Goal: Information Seeking & Learning: Learn about a topic

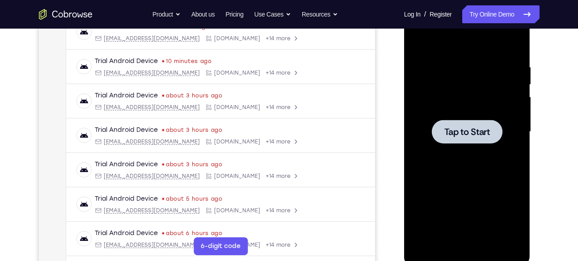
scroll to position [149, 0]
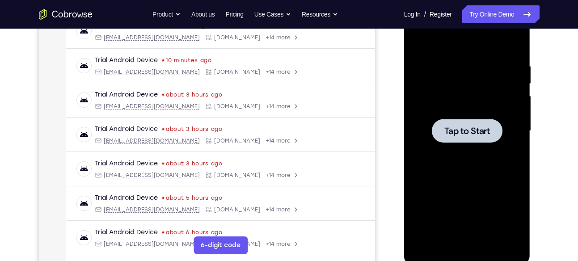
drag, startPoint x: 495, startPoint y: 126, endPoint x: 482, endPoint y: 133, distance: 14.4
click at [482, 133] on button "Tap to Start" at bounding box center [467, 131] width 71 height 24
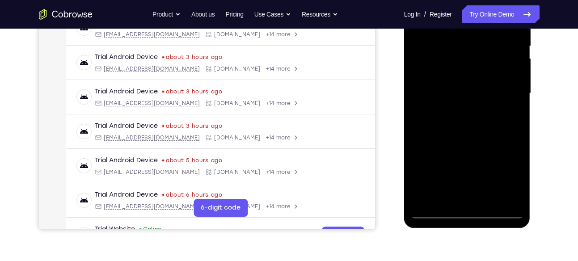
scroll to position [187, 0]
click at [465, 210] on div at bounding box center [467, 93] width 113 height 251
click at [504, 174] on div at bounding box center [467, 93] width 113 height 251
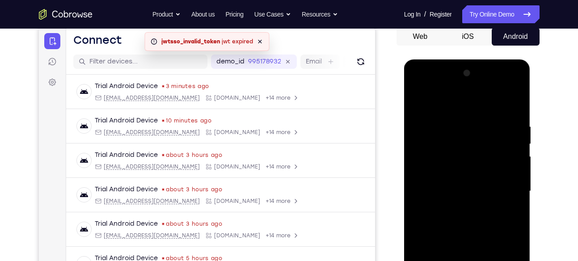
scroll to position [88, 0]
click at [433, 84] on div at bounding box center [467, 192] width 113 height 251
click at [499, 187] on div at bounding box center [467, 192] width 113 height 251
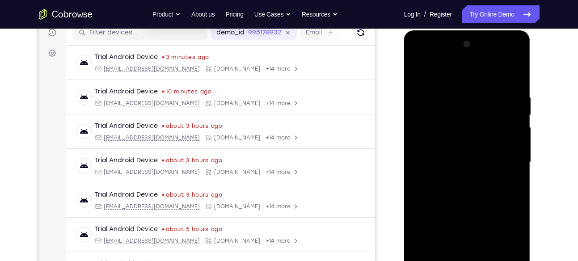
scroll to position [149, 0]
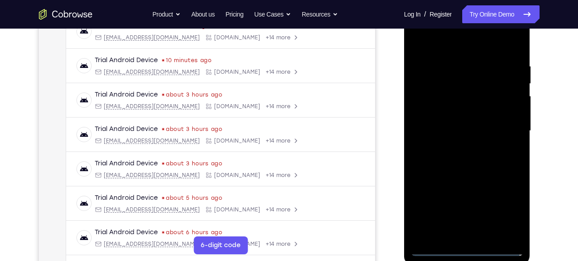
click at [456, 148] on div at bounding box center [467, 131] width 113 height 251
click at [458, 128] on div at bounding box center [467, 131] width 113 height 251
click at [458, 112] on div at bounding box center [467, 131] width 113 height 251
click at [448, 132] on div at bounding box center [467, 131] width 113 height 251
click at [439, 159] on div at bounding box center [467, 131] width 113 height 251
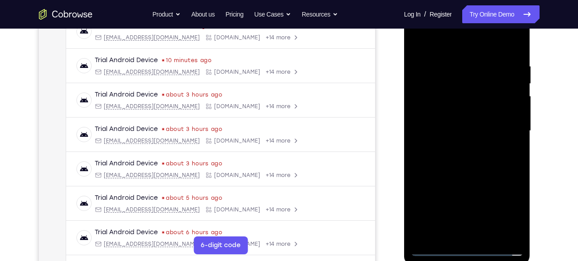
click at [460, 153] on div at bounding box center [467, 131] width 113 height 251
click at [461, 162] on div at bounding box center [467, 131] width 113 height 251
click at [464, 163] on div at bounding box center [467, 131] width 113 height 251
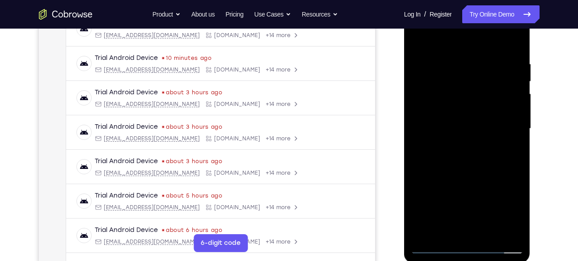
scroll to position [152, 0]
click at [442, 159] on div at bounding box center [467, 128] width 113 height 251
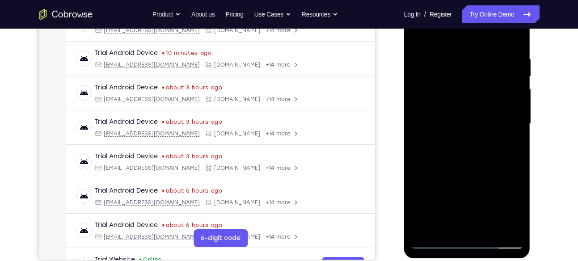
scroll to position [157, 0]
click at [480, 165] on div at bounding box center [467, 123] width 113 height 251
click at [490, 230] on div at bounding box center [467, 123] width 113 height 251
click at [476, 174] on div at bounding box center [467, 123] width 113 height 251
click at [459, 131] on div at bounding box center [467, 123] width 113 height 251
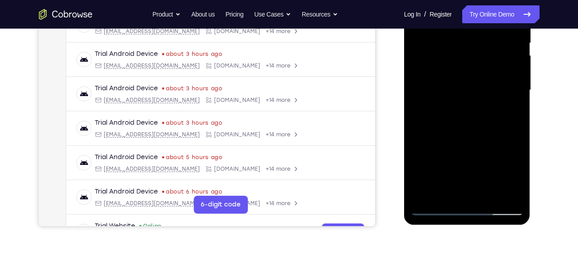
scroll to position [171, 0]
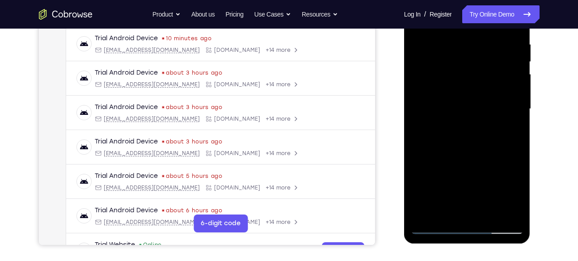
click at [514, 132] on div at bounding box center [467, 109] width 113 height 251
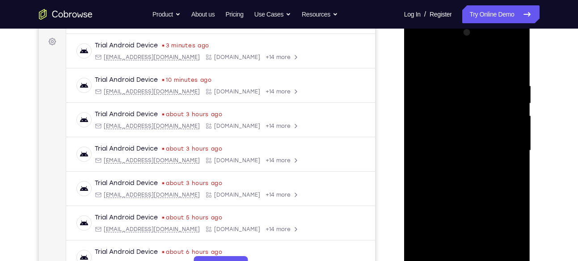
scroll to position [129, 0]
click at [418, 64] on div at bounding box center [467, 151] width 113 height 251
click at [455, 140] on div at bounding box center [467, 151] width 113 height 251
click at [454, 59] on div at bounding box center [467, 151] width 113 height 251
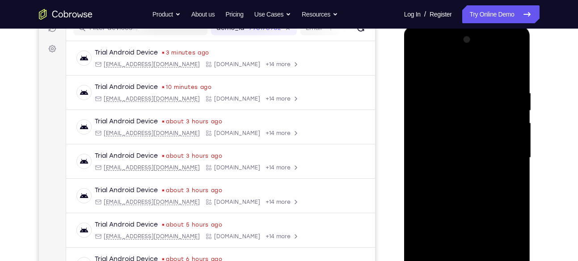
scroll to position [125, 0]
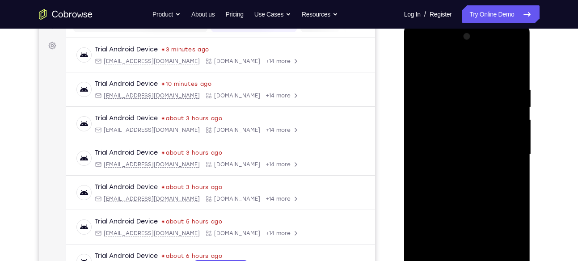
click at [419, 68] on div at bounding box center [467, 155] width 113 height 251
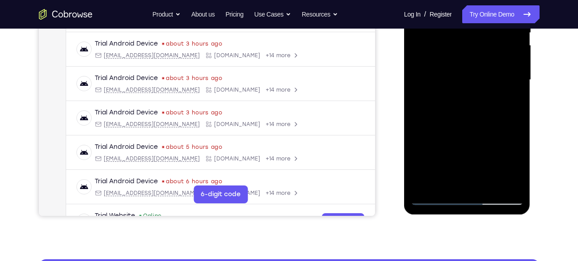
scroll to position [138, 0]
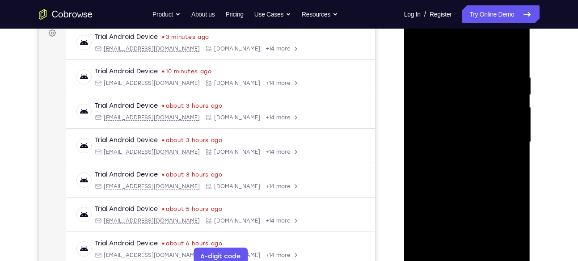
click at [451, 53] on div at bounding box center [467, 142] width 113 height 251
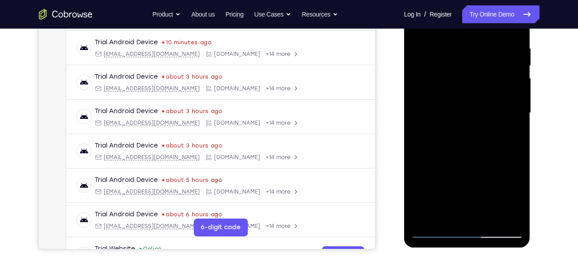
scroll to position [132, 0]
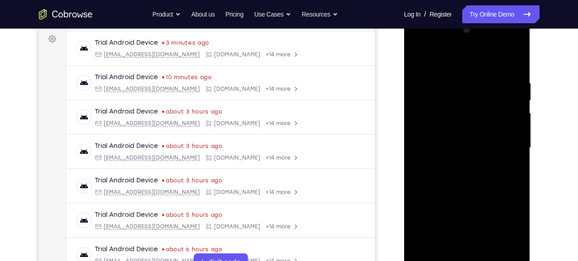
click at [420, 61] on div at bounding box center [467, 148] width 113 height 251
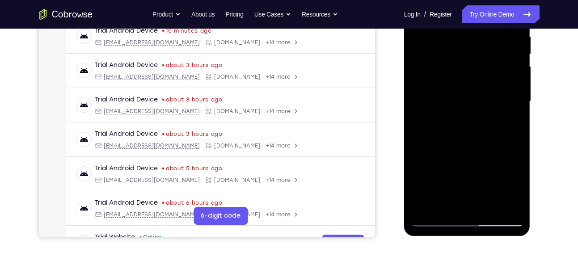
scroll to position [179, 0]
click at [457, 131] on div at bounding box center [467, 101] width 113 height 251
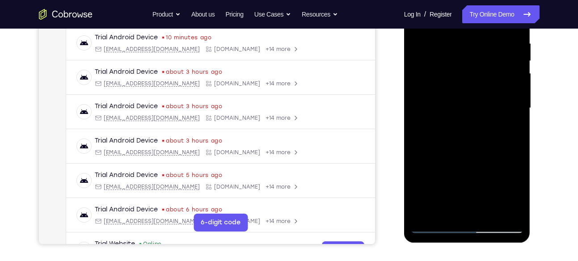
scroll to position [171, 0]
click at [515, 132] on div at bounding box center [467, 108] width 113 height 251
click at [515, 192] on div at bounding box center [467, 108] width 113 height 251
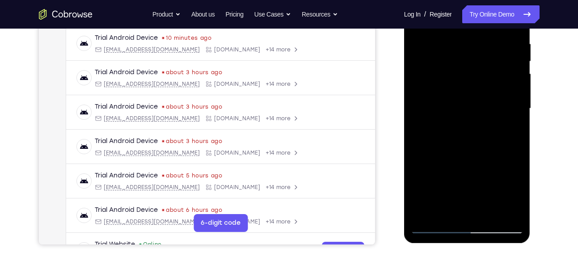
click at [515, 192] on div at bounding box center [467, 108] width 113 height 251
click at [511, 130] on div at bounding box center [467, 108] width 113 height 251
click at [510, 131] on div at bounding box center [467, 108] width 113 height 251
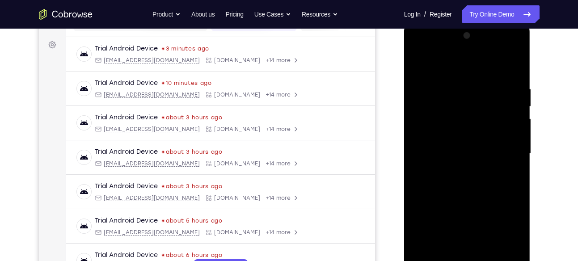
scroll to position [123, 0]
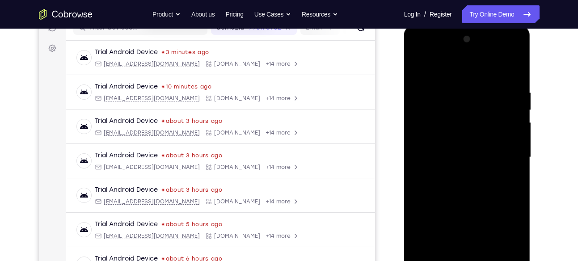
click at [421, 70] on div at bounding box center [467, 157] width 113 height 251
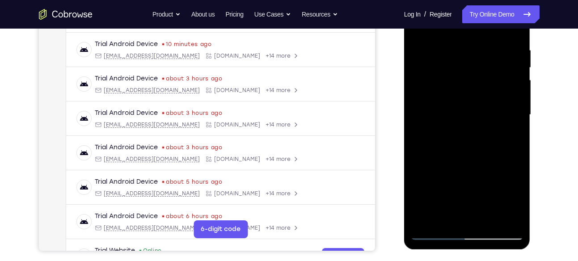
scroll to position [163, 0]
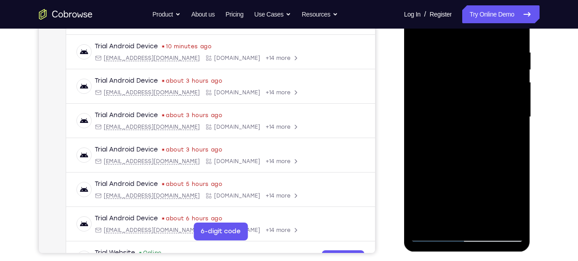
click at [450, 51] on div at bounding box center [467, 117] width 113 height 251
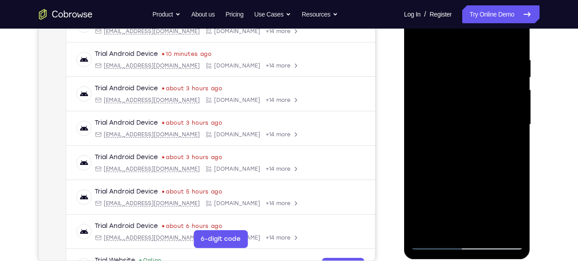
click at [498, 108] on div at bounding box center [467, 125] width 113 height 251
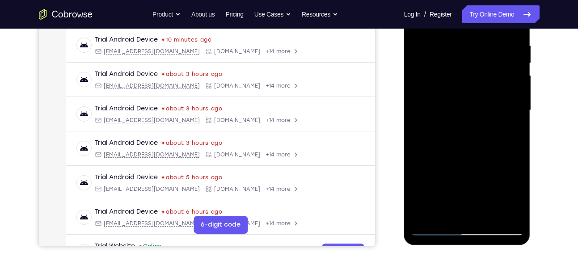
scroll to position [170, 0]
click at [515, 87] on div at bounding box center [467, 110] width 113 height 251
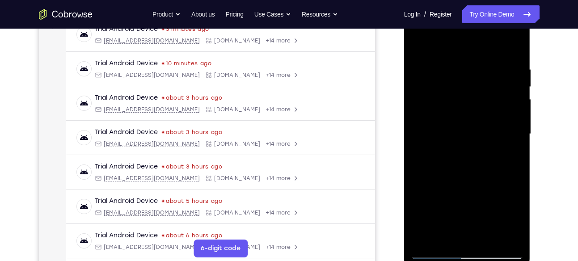
scroll to position [145, 0]
click at [515, 87] on div at bounding box center [467, 134] width 113 height 251
click at [518, 136] on div at bounding box center [467, 134] width 113 height 251
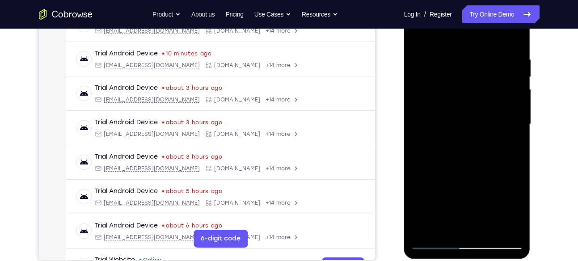
scroll to position [156, 0]
click at [512, 110] on div at bounding box center [467, 124] width 113 height 251
drag, startPoint x: 512, startPoint y: 99, endPoint x: 512, endPoint y: 110, distance: 10.7
click at [512, 110] on div at bounding box center [467, 124] width 113 height 251
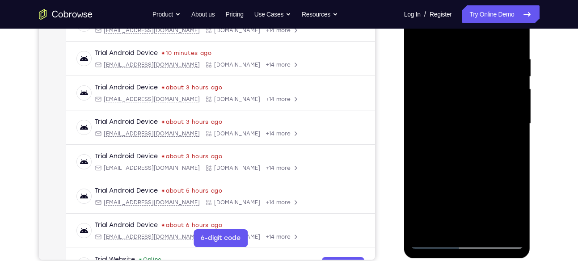
scroll to position [166, 0]
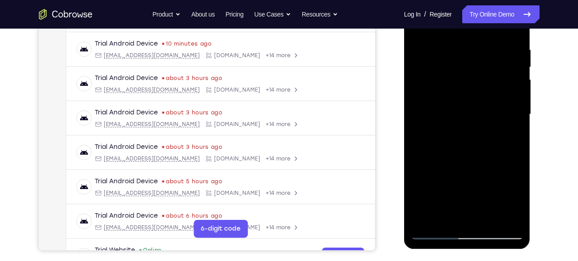
click at [512, 110] on div at bounding box center [467, 114] width 113 height 251
click at [507, 86] on div at bounding box center [467, 114] width 113 height 251
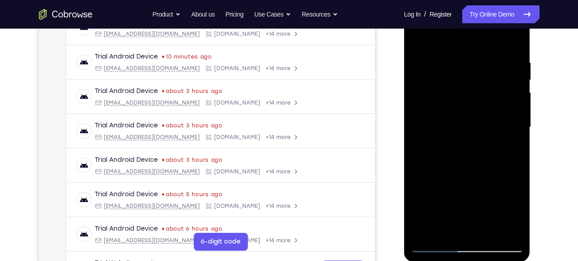
scroll to position [152, 0]
click at [510, 120] on div at bounding box center [467, 128] width 113 height 251
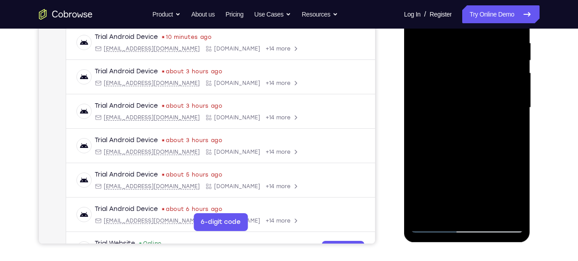
scroll to position [173, 0]
click at [510, 120] on div at bounding box center [467, 107] width 113 height 251
click at [424, 130] on div at bounding box center [467, 107] width 113 height 251
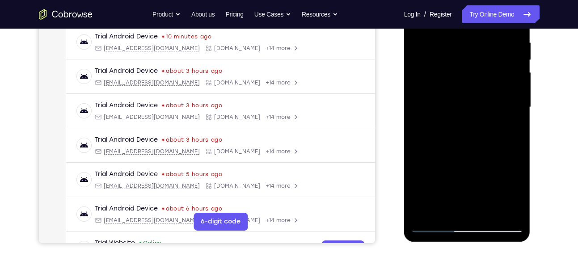
click at [509, 113] on div at bounding box center [467, 107] width 113 height 251
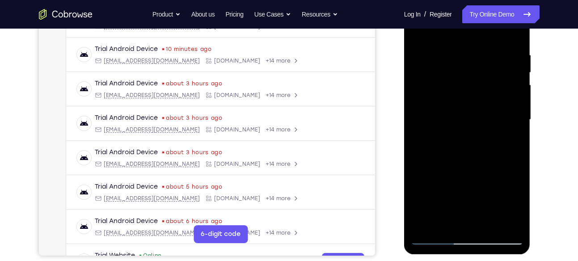
click at [507, 117] on div at bounding box center [467, 120] width 113 height 251
drag, startPoint x: 509, startPoint y: 126, endPoint x: 507, endPoint y: 117, distance: 9.0
click at [507, 117] on div at bounding box center [467, 120] width 113 height 251
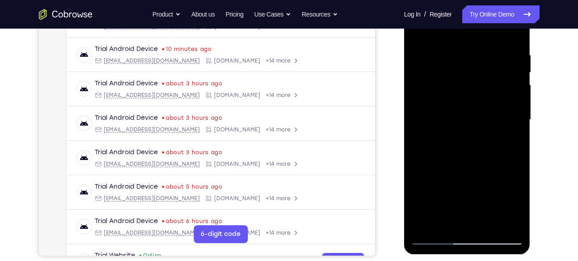
scroll to position [142, 0]
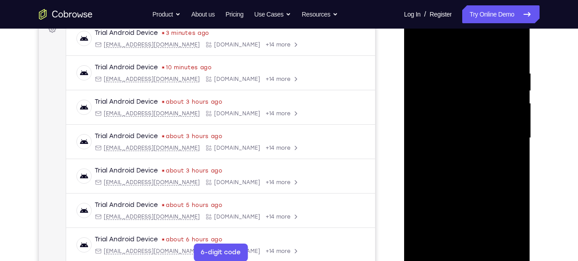
click at [507, 117] on div at bounding box center [467, 138] width 113 height 251
drag, startPoint x: 507, startPoint y: 135, endPoint x: 507, endPoint y: 117, distance: 18.3
click at [507, 117] on div at bounding box center [467, 138] width 113 height 251
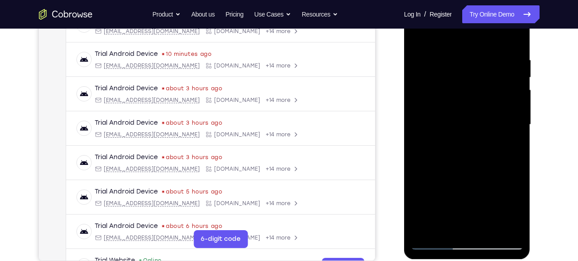
scroll to position [157, 0]
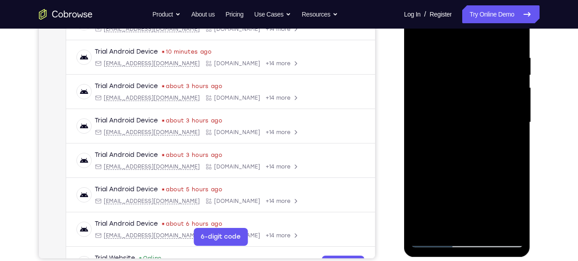
click at [507, 117] on div at bounding box center [467, 122] width 113 height 251
drag, startPoint x: 507, startPoint y: 101, endPoint x: 507, endPoint y: 117, distance: 15.7
click at [507, 117] on div at bounding box center [467, 122] width 113 height 251
click at [508, 95] on div at bounding box center [467, 122] width 113 height 251
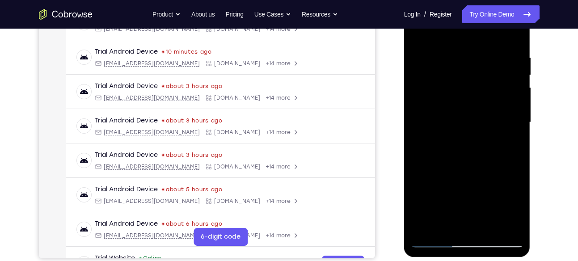
click at [508, 95] on div at bounding box center [467, 122] width 113 height 251
click at [509, 115] on div at bounding box center [467, 122] width 113 height 251
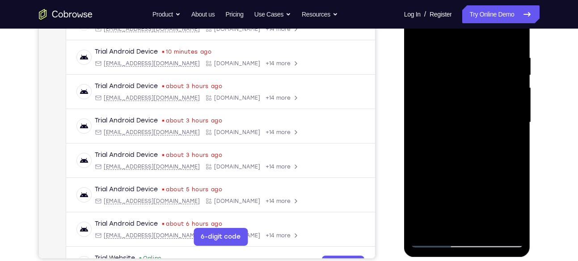
drag, startPoint x: 431, startPoint y: 127, endPoint x: 477, endPoint y: 127, distance: 46.1
click at [477, 127] on div at bounding box center [467, 122] width 113 height 251
click at [507, 103] on div at bounding box center [467, 122] width 113 height 251
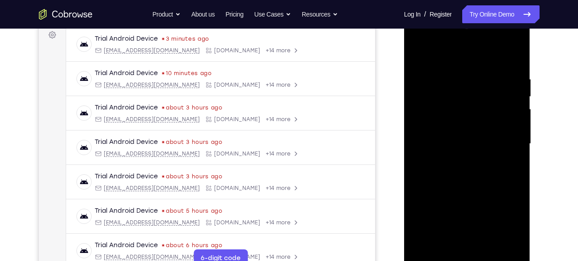
scroll to position [135, 0]
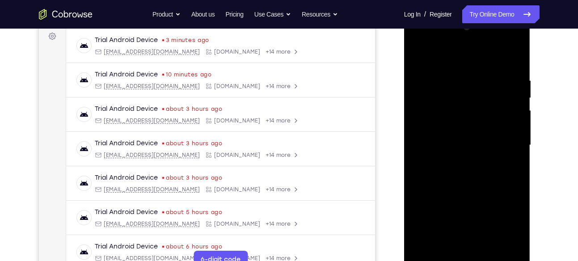
click at [507, 103] on div at bounding box center [467, 145] width 113 height 251
drag, startPoint x: 507, startPoint y: 126, endPoint x: 507, endPoint y: 103, distance: 22.8
click at [507, 103] on div at bounding box center [467, 145] width 113 height 251
drag, startPoint x: 507, startPoint y: 103, endPoint x: 448, endPoint y: 109, distance: 59.3
click at [448, 109] on div at bounding box center [467, 145] width 113 height 251
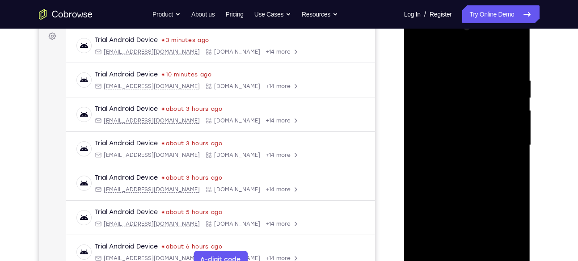
drag, startPoint x: 517, startPoint y: 162, endPoint x: 493, endPoint y: 166, distance: 24.6
click at [493, 166] on div at bounding box center [467, 145] width 113 height 251
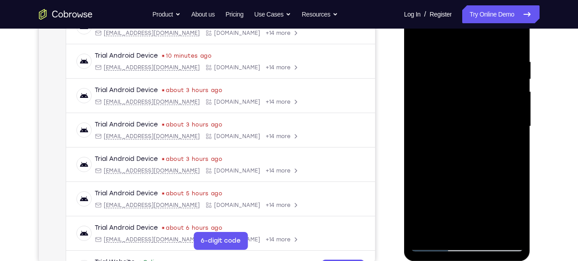
drag, startPoint x: 507, startPoint y: 111, endPoint x: 495, endPoint y: 118, distance: 13.8
click at [495, 118] on div at bounding box center [467, 126] width 113 height 251
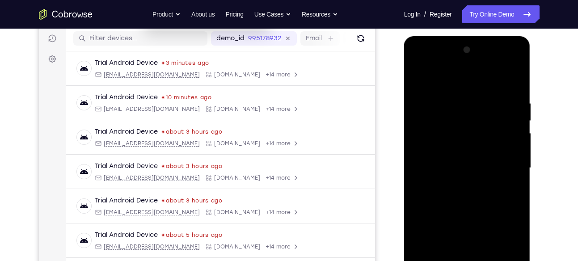
scroll to position [111, 0]
click at [514, 85] on div at bounding box center [467, 168] width 113 height 251
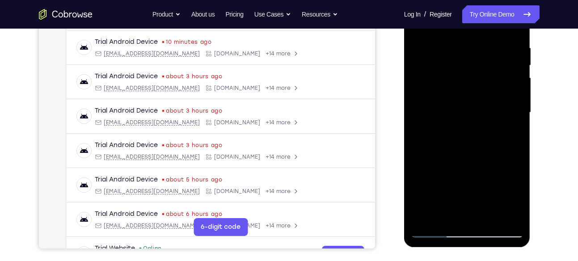
scroll to position [168, 0]
click at [492, 215] on div at bounding box center [467, 112] width 113 height 251
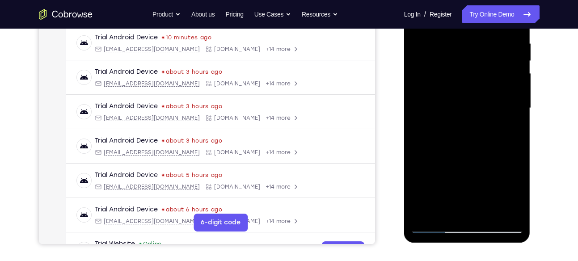
scroll to position [174, 0]
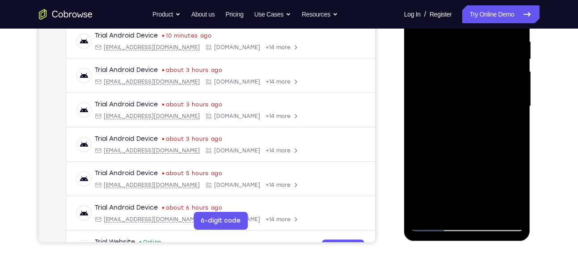
drag, startPoint x: 480, startPoint y: 130, endPoint x: 480, endPoint y: 119, distance: 11.2
click at [480, 119] on div at bounding box center [467, 106] width 113 height 251
click at [459, 88] on div at bounding box center [467, 106] width 113 height 251
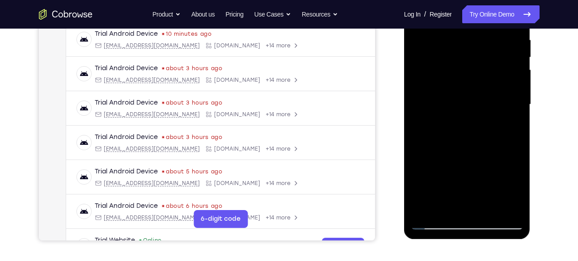
click at [437, 209] on div at bounding box center [467, 104] width 113 height 251
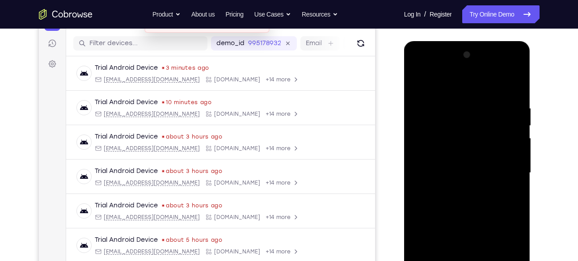
scroll to position [93, 0]
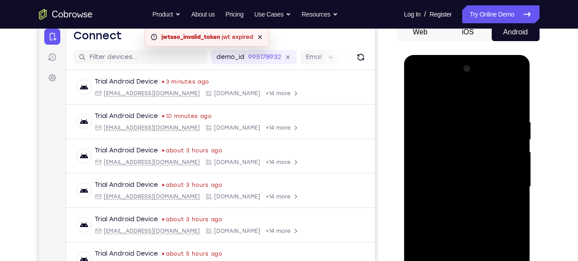
click at [420, 97] on div at bounding box center [467, 187] width 113 height 251
click at [423, 98] on div at bounding box center [467, 187] width 113 height 251
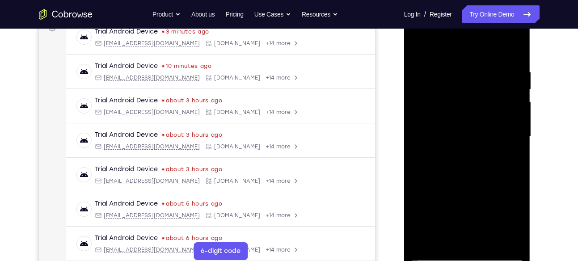
scroll to position [147, 0]
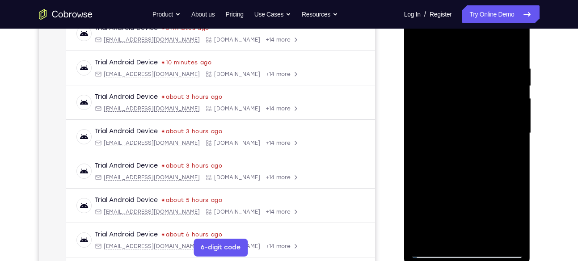
drag, startPoint x: 468, startPoint y: 85, endPoint x: 457, endPoint y: 170, distance: 85.6
click at [457, 170] on div at bounding box center [467, 133] width 113 height 251
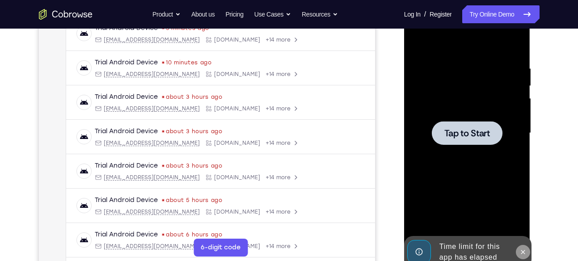
click at [525, 255] on icon at bounding box center [523, 252] width 7 height 7
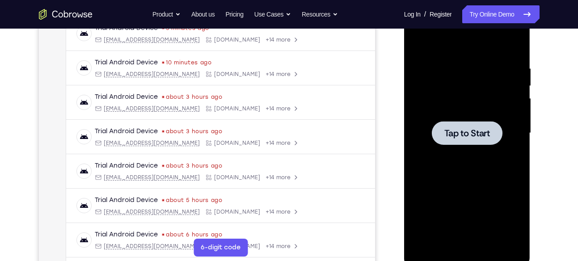
click at [432, 127] on div at bounding box center [467, 133] width 71 height 24
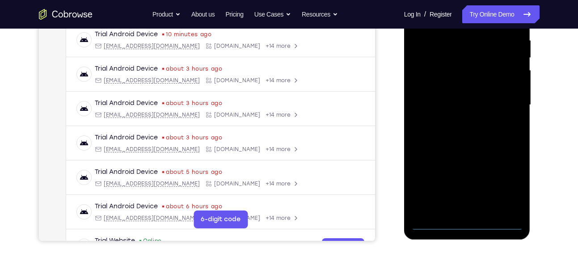
scroll to position [175, 0]
click at [463, 223] on div at bounding box center [467, 104] width 113 height 251
click at [504, 189] on div at bounding box center [467, 104] width 113 height 251
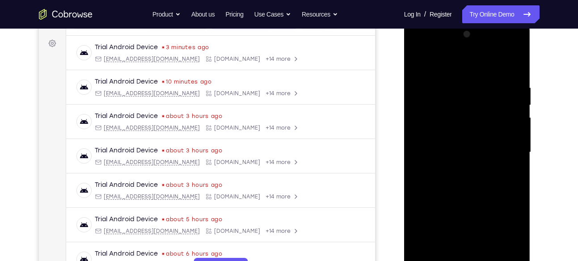
scroll to position [126, 0]
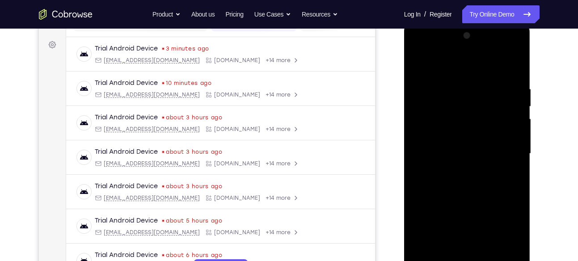
click at [424, 46] on div at bounding box center [467, 154] width 113 height 251
click at [502, 154] on div at bounding box center [467, 154] width 113 height 251
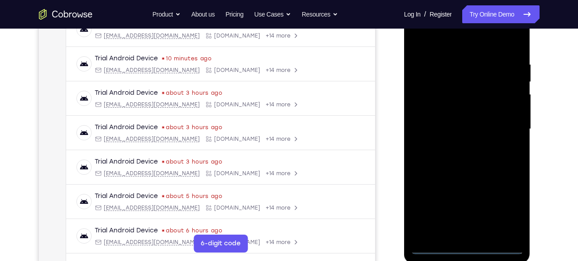
scroll to position [151, 0]
click at [456, 146] on div at bounding box center [467, 129] width 113 height 251
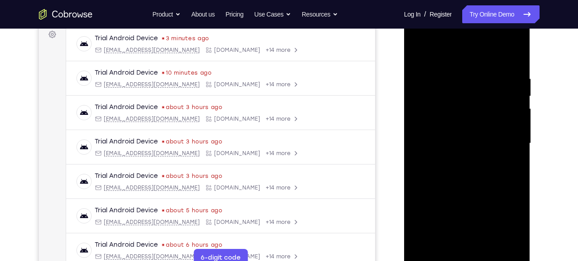
scroll to position [135, 0]
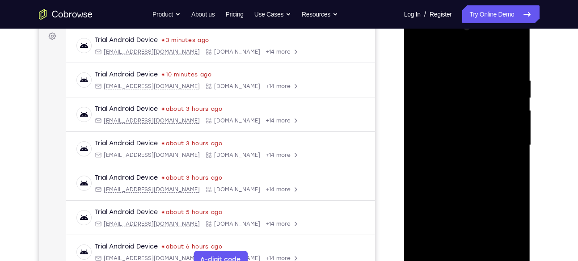
click at [460, 140] on div at bounding box center [467, 145] width 113 height 251
click at [436, 128] on div at bounding box center [467, 145] width 113 height 251
click at [430, 144] on div at bounding box center [467, 145] width 113 height 251
click at [428, 174] on div at bounding box center [467, 145] width 113 height 251
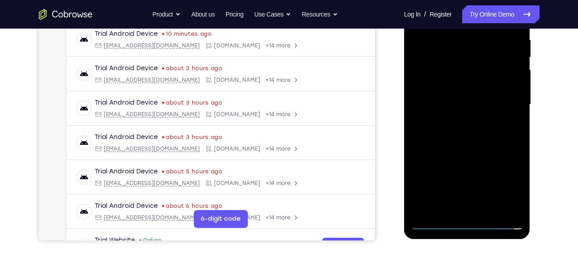
click at [462, 135] on div at bounding box center [467, 104] width 113 height 251
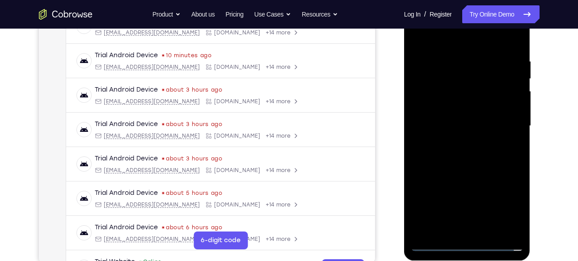
scroll to position [153, 0]
click at [478, 154] on div at bounding box center [467, 126] width 113 height 251
click at [465, 151] on div at bounding box center [467, 126] width 113 height 251
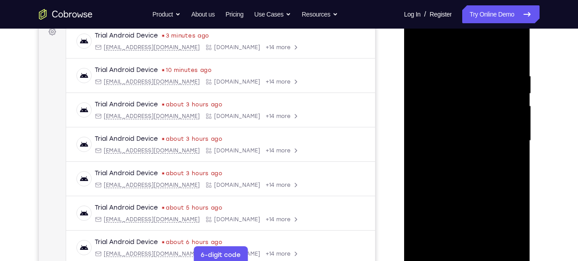
scroll to position [138, 0]
click at [466, 169] on div at bounding box center [467, 142] width 113 height 251
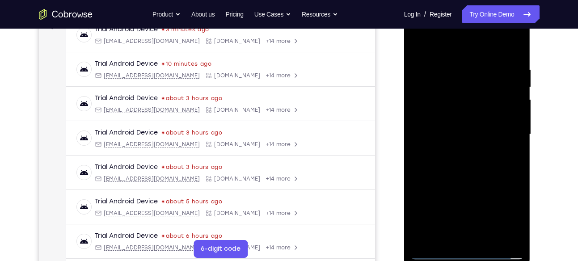
scroll to position [153, 0]
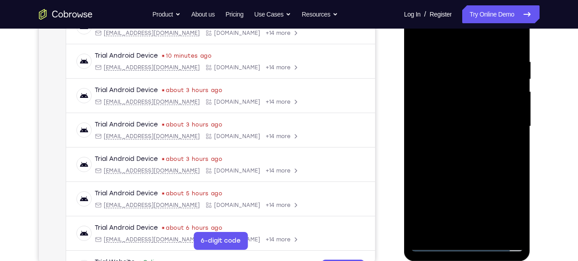
click at [476, 170] on div at bounding box center [467, 126] width 113 height 251
click at [487, 235] on div at bounding box center [467, 126] width 113 height 251
click at [458, 174] on div at bounding box center [467, 126] width 113 height 251
click at [469, 109] on div at bounding box center [467, 126] width 113 height 251
click at [510, 149] on div at bounding box center [467, 126] width 113 height 251
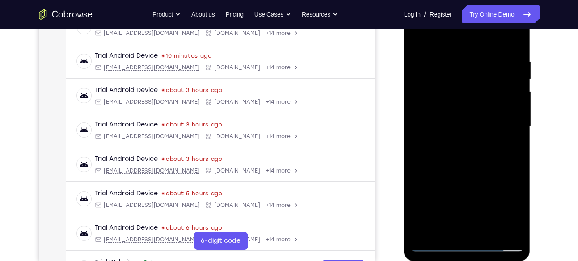
click at [418, 37] on div at bounding box center [467, 126] width 113 height 251
click at [449, 231] on div at bounding box center [467, 126] width 113 height 251
click at [428, 33] on div at bounding box center [467, 126] width 113 height 251
click at [429, 36] on div at bounding box center [467, 126] width 113 height 251
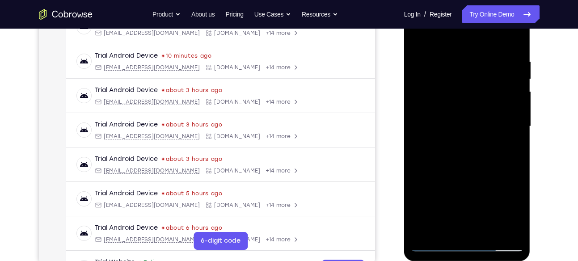
click at [504, 70] on div at bounding box center [467, 126] width 113 height 251
click at [419, 34] on div at bounding box center [467, 126] width 113 height 251
click at [459, 121] on div at bounding box center [467, 126] width 113 height 251
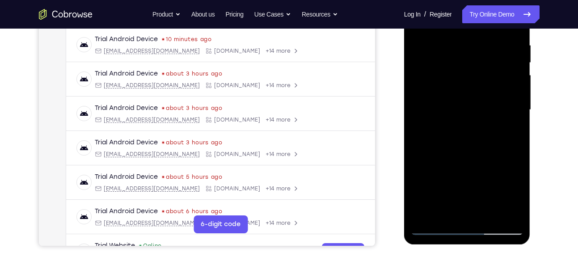
scroll to position [167, 0]
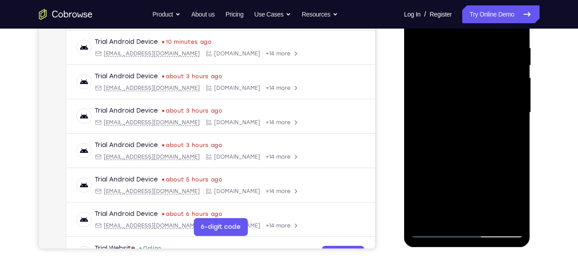
click at [468, 51] on div at bounding box center [467, 112] width 113 height 251
click at [489, 217] on div at bounding box center [467, 112] width 113 height 251
click at [460, 97] on div at bounding box center [467, 112] width 113 height 251
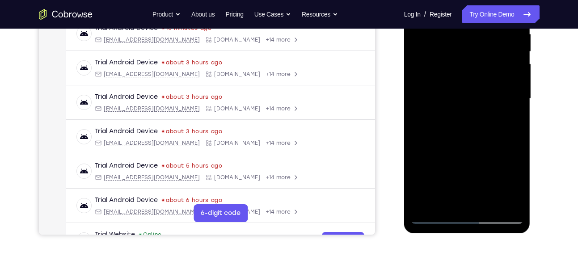
scroll to position [182, 0]
click at [444, 202] on div at bounding box center [467, 98] width 113 height 251
click at [512, 120] on div at bounding box center [467, 98] width 113 height 251
click at [517, 185] on div at bounding box center [467, 98] width 113 height 251
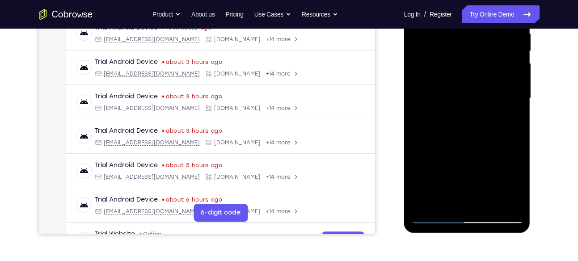
click at [517, 185] on div at bounding box center [467, 98] width 113 height 251
click at [512, 122] on div at bounding box center [467, 98] width 113 height 251
click at [468, 117] on div at bounding box center [467, 98] width 113 height 251
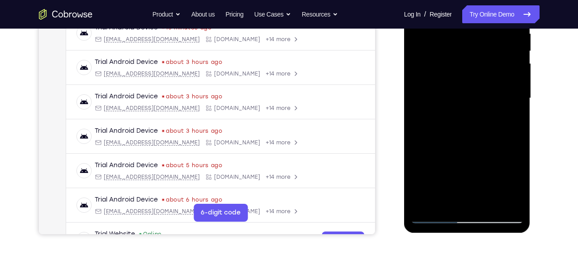
click at [468, 117] on div at bounding box center [467, 98] width 113 height 251
click at [514, 184] on div at bounding box center [467, 98] width 113 height 251
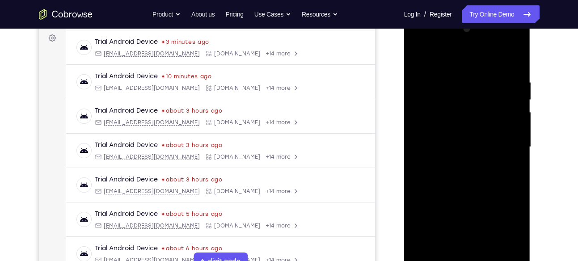
scroll to position [123, 0]
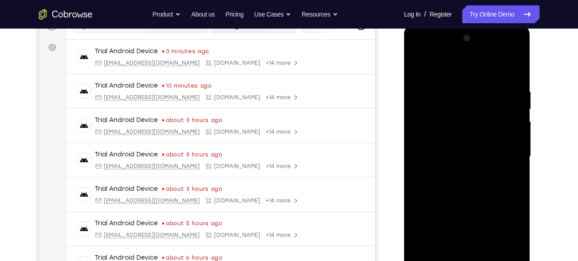
click at [419, 69] on div at bounding box center [467, 156] width 113 height 251
drag, startPoint x: 461, startPoint y: 100, endPoint x: 429, endPoint y: 201, distance: 106.1
click at [429, 201] on div at bounding box center [467, 156] width 113 height 251
drag, startPoint x: 480, startPoint y: 131, endPoint x: 477, endPoint y: 225, distance: 94.9
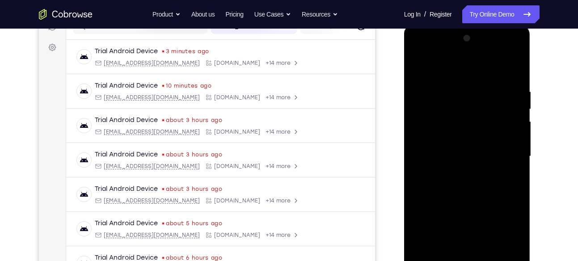
click at [477, 225] on div at bounding box center [467, 156] width 113 height 251
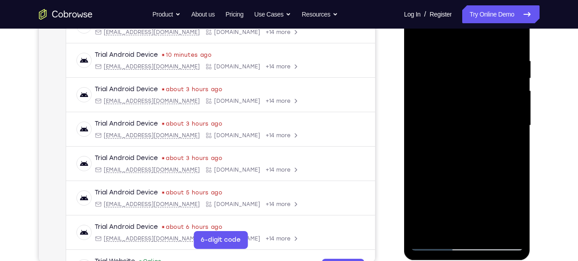
scroll to position [162, 0]
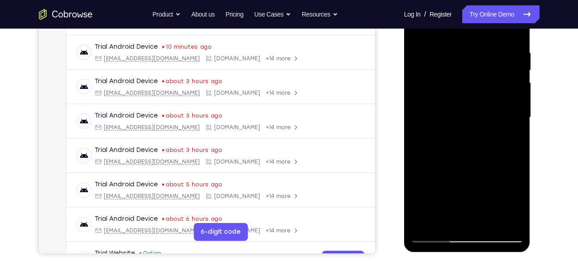
click at [489, 222] on div at bounding box center [467, 117] width 113 height 251
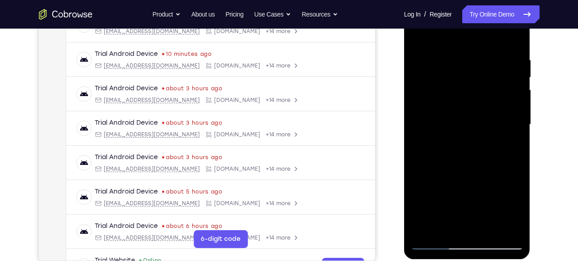
scroll to position [155, 0]
click at [421, 36] on div at bounding box center [467, 125] width 113 height 251
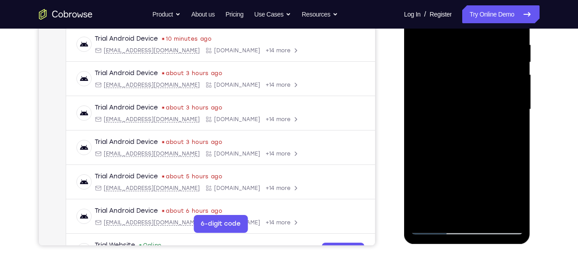
scroll to position [173, 0]
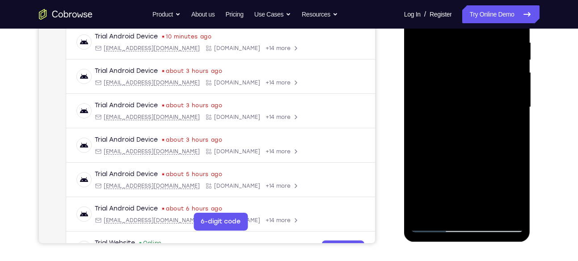
click at [511, 215] on div at bounding box center [467, 107] width 113 height 251
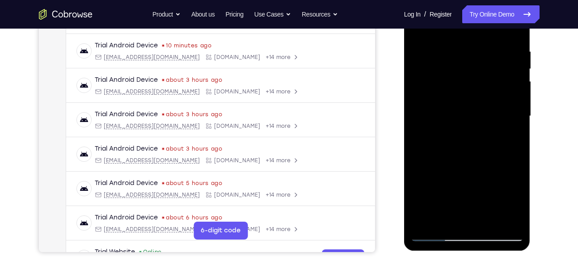
scroll to position [166, 0]
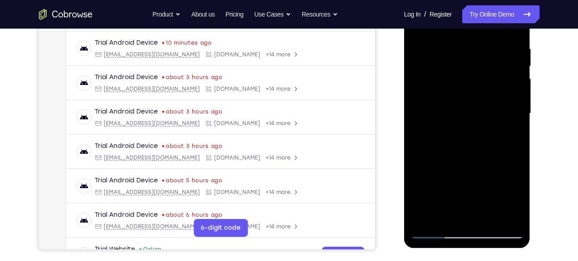
click at [429, 220] on div at bounding box center [467, 113] width 113 height 251
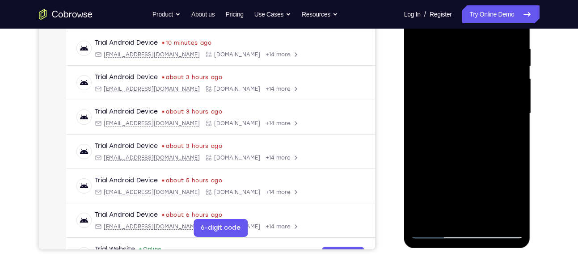
click at [447, 220] on div at bounding box center [467, 113] width 113 height 251
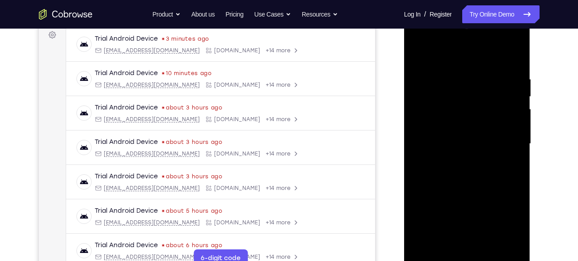
scroll to position [131, 0]
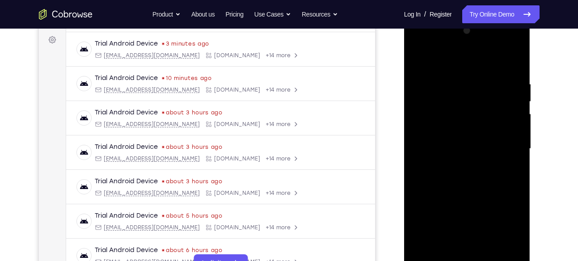
click at [447, 58] on div at bounding box center [467, 149] width 113 height 251
click at [436, 86] on div at bounding box center [467, 149] width 113 height 251
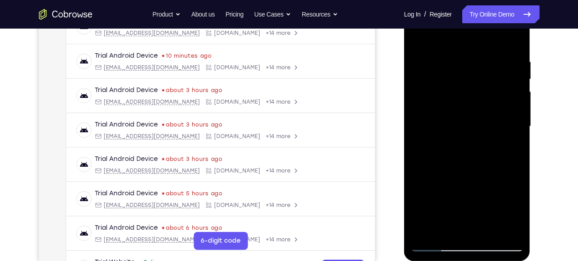
click at [422, 235] on div at bounding box center [467, 126] width 113 height 251
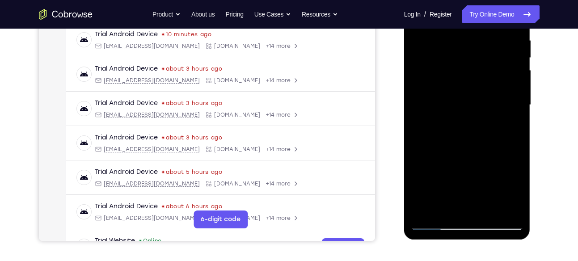
scroll to position [175, 0]
click at [488, 210] on div at bounding box center [467, 104] width 113 height 251
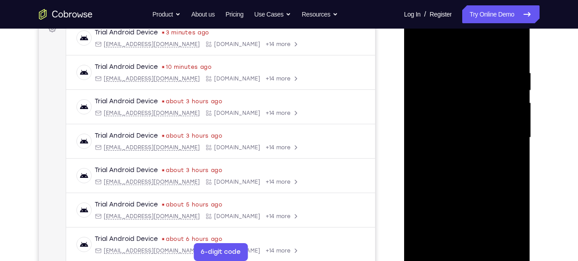
scroll to position [141, 0]
click at [459, 124] on div at bounding box center [467, 138] width 113 height 251
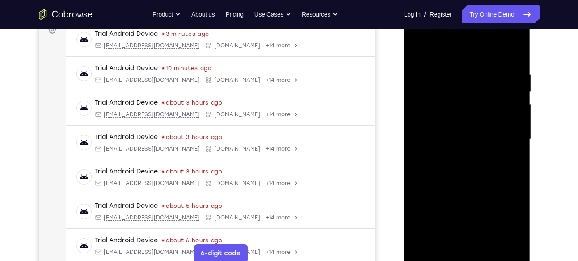
scroll to position [140, 0]
click at [417, 50] on div at bounding box center [467, 140] width 113 height 251
click at [419, 49] on div at bounding box center [467, 140] width 113 height 251
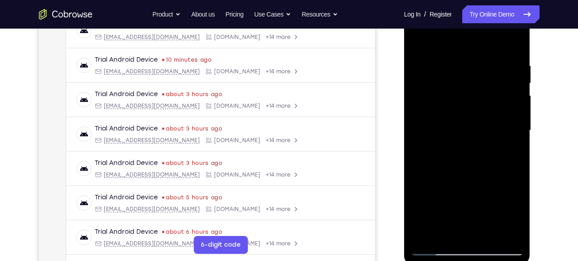
scroll to position [144, 0]
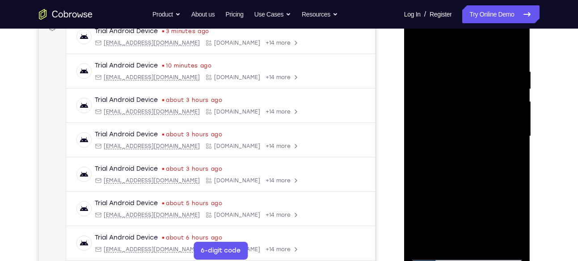
drag, startPoint x: 479, startPoint y: 96, endPoint x: 461, endPoint y: 193, distance: 98.2
click at [461, 193] on div at bounding box center [467, 136] width 113 height 251
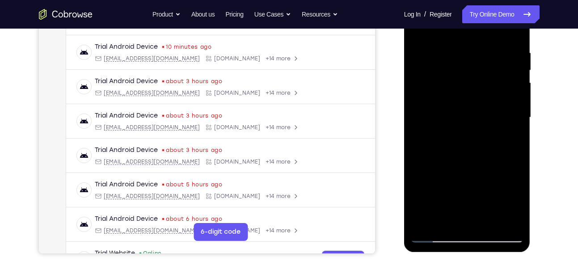
scroll to position [156, 0]
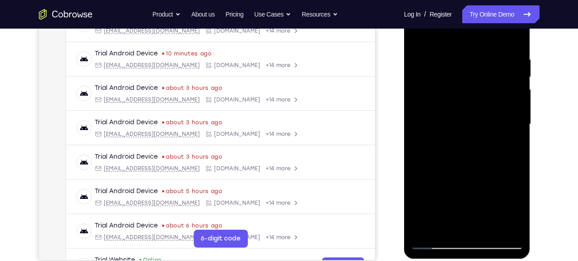
click at [448, 50] on div at bounding box center [467, 124] width 113 height 251
click at [519, 79] on div at bounding box center [467, 124] width 113 height 251
click at [517, 71] on div at bounding box center [467, 124] width 113 height 251
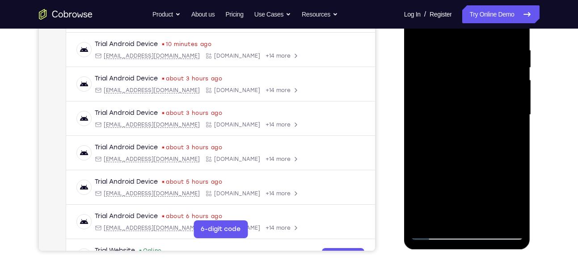
scroll to position [156, 0]
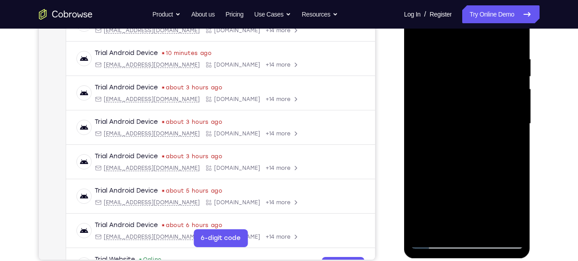
click at [512, 98] on div at bounding box center [467, 124] width 113 height 251
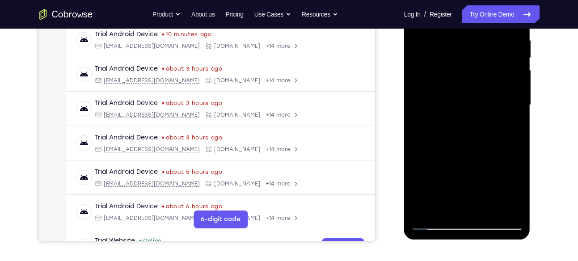
scroll to position [175, 0]
click at [512, 98] on div at bounding box center [467, 104] width 113 height 251
drag, startPoint x: 512, startPoint y: 79, endPoint x: 481, endPoint y: 103, distance: 39.9
click at [481, 103] on div at bounding box center [467, 104] width 113 height 251
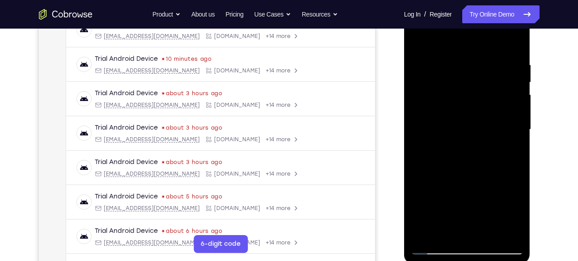
scroll to position [149, 0]
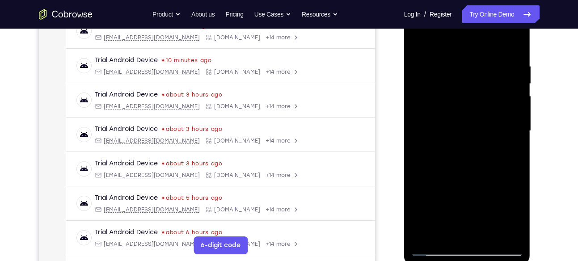
drag, startPoint x: 500, startPoint y: 107, endPoint x: 443, endPoint y: 119, distance: 58.1
click at [443, 119] on div at bounding box center [467, 131] width 113 height 251
drag, startPoint x: 501, startPoint y: 83, endPoint x: 468, endPoint y: 85, distance: 32.7
click at [468, 85] on div at bounding box center [467, 131] width 113 height 251
drag, startPoint x: 507, startPoint y: 81, endPoint x: 456, endPoint y: 86, distance: 51.8
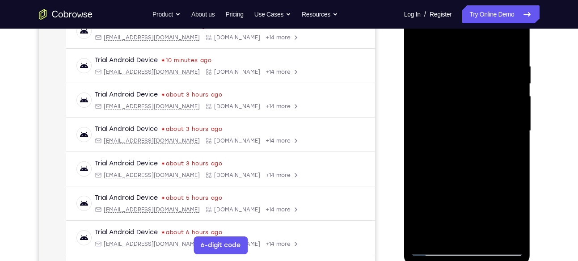
click at [456, 86] on div at bounding box center [467, 131] width 113 height 251
drag, startPoint x: 494, startPoint y: 81, endPoint x: 439, endPoint y: 90, distance: 55.4
click at [439, 90] on div at bounding box center [467, 131] width 113 height 251
click at [515, 43] on div at bounding box center [467, 131] width 113 height 251
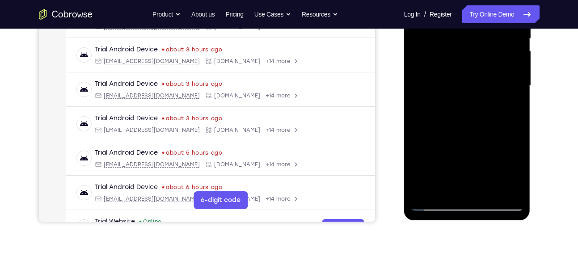
scroll to position [154, 0]
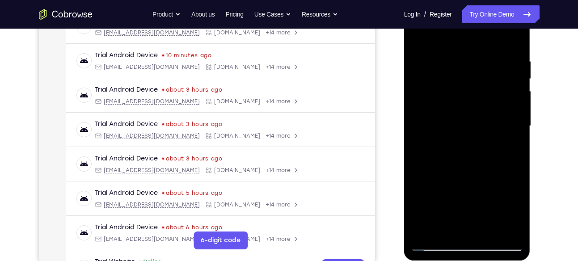
click at [487, 233] on div at bounding box center [467, 126] width 113 height 251
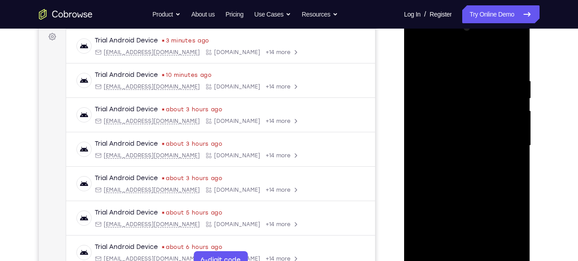
scroll to position [133, 0]
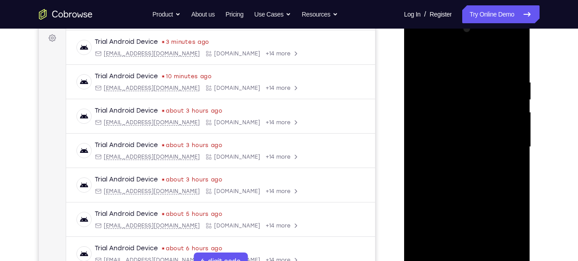
click at [419, 57] on div at bounding box center [467, 147] width 113 height 251
drag, startPoint x: 460, startPoint y: 78, endPoint x: 448, endPoint y: 179, distance: 100.9
click at [448, 179] on div at bounding box center [467, 147] width 113 height 251
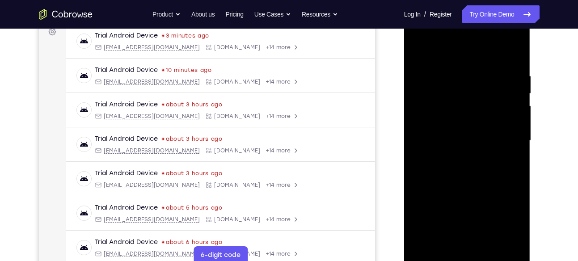
scroll to position [139, 0]
click at [454, 81] on div at bounding box center [467, 141] width 113 height 251
click at [512, 101] on div at bounding box center [467, 141] width 113 height 251
click at [516, 106] on div at bounding box center [467, 141] width 113 height 251
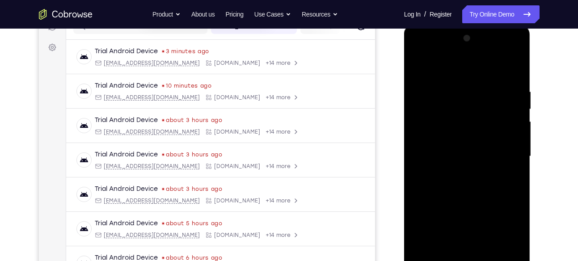
scroll to position [123, 0]
click at [511, 94] on div at bounding box center [467, 157] width 113 height 251
drag, startPoint x: 511, startPoint y: 94, endPoint x: 464, endPoint y: 119, distance: 53.2
click at [464, 119] on div at bounding box center [467, 157] width 113 height 251
drag, startPoint x: 486, startPoint y: 119, endPoint x: 425, endPoint y: 138, distance: 63.7
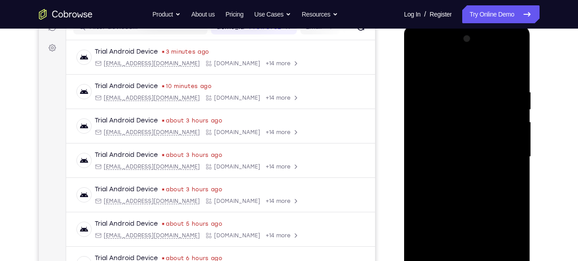
click at [425, 138] on div at bounding box center [467, 157] width 113 height 251
drag, startPoint x: 473, startPoint y: 119, endPoint x: 450, endPoint y: 116, distance: 23.0
click at [450, 116] on div at bounding box center [467, 157] width 113 height 251
click at [517, 65] on div at bounding box center [467, 157] width 113 height 251
click at [515, 70] on div at bounding box center [467, 157] width 113 height 251
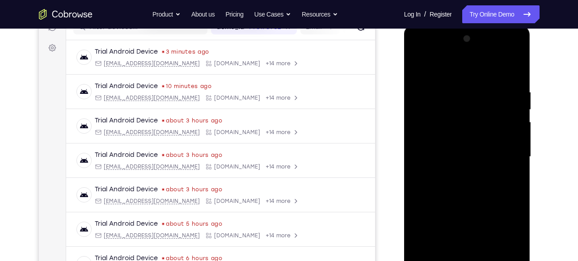
click at [418, 65] on div at bounding box center [467, 157] width 113 height 251
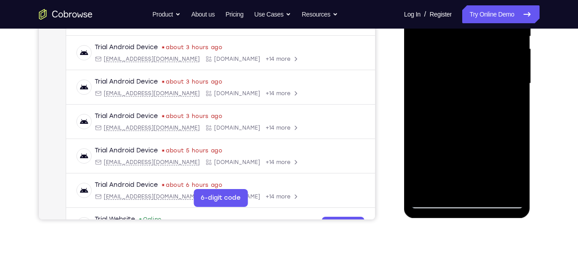
scroll to position [197, 0]
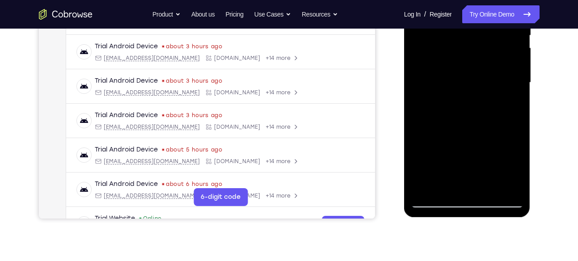
click at [486, 188] on div at bounding box center [467, 82] width 113 height 251
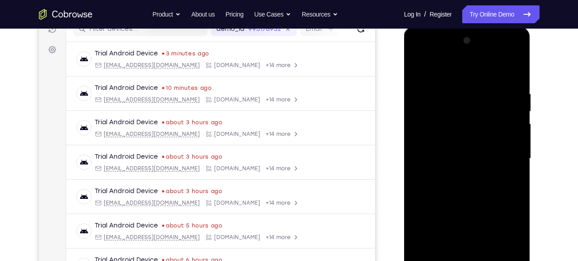
scroll to position [121, 0]
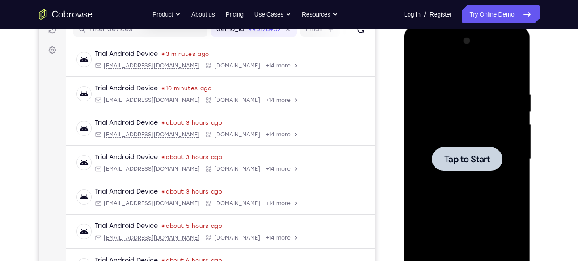
click at [447, 164] on span "Tap to Start" at bounding box center [468, 159] width 46 height 9
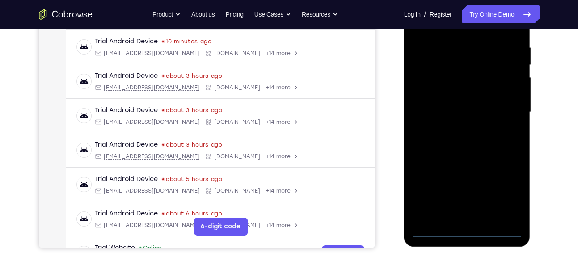
scroll to position [173, 0]
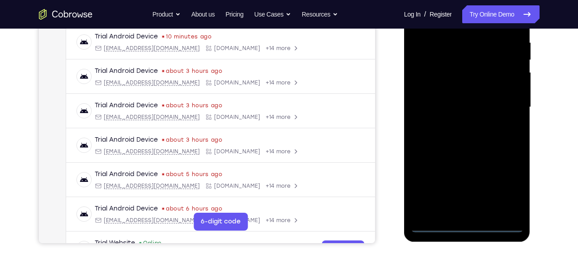
click at [469, 230] on div at bounding box center [467, 107] width 113 height 251
click at [512, 176] on div at bounding box center [467, 107] width 113 height 251
click at [510, 183] on div at bounding box center [467, 107] width 113 height 251
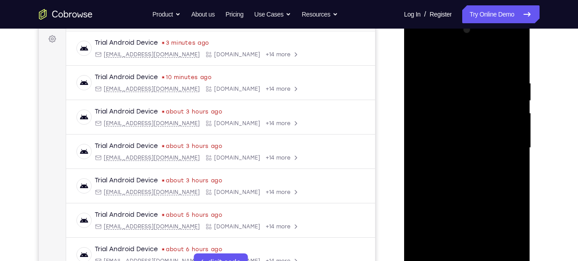
scroll to position [132, 0]
click at [425, 40] on div at bounding box center [467, 148] width 113 height 251
click at [505, 137] on div at bounding box center [467, 148] width 113 height 251
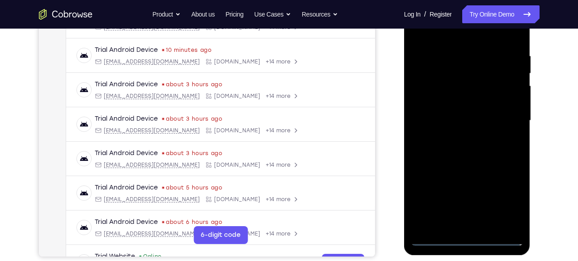
scroll to position [161, 0]
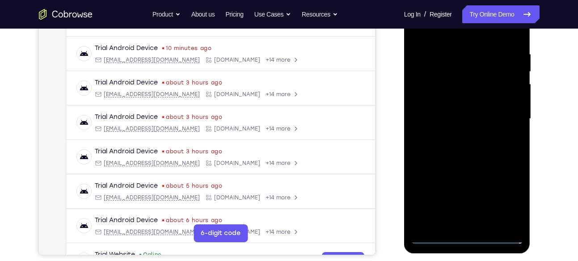
click at [456, 139] on div at bounding box center [467, 119] width 113 height 251
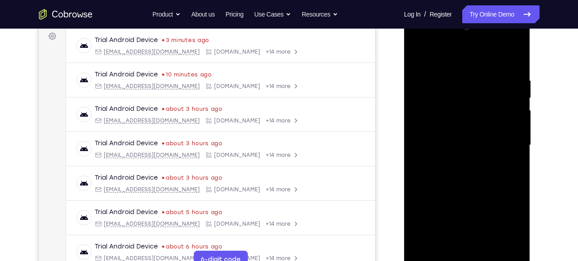
scroll to position [131, 0]
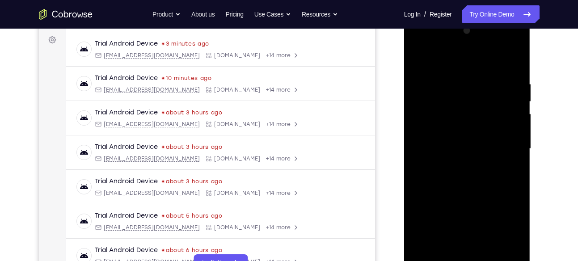
click at [460, 137] on div at bounding box center [467, 149] width 113 height 251
click at [447, 130] on div at bounding box center [467, 149] width 113 height 251
click at [433, 145] on div at bounding box center [467, 149] width 113 height 251
click at [439, 182] on div at bounding box center [467, 149] width 113 height 251
click at [445, 177] on div at bounding box center [467, 149] width 113 height 251
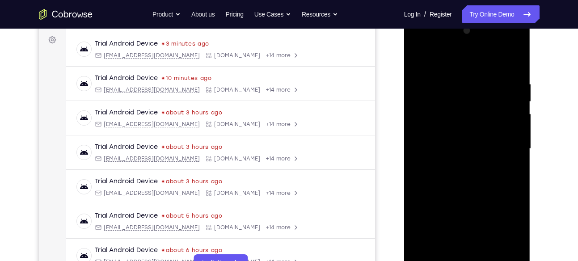
click at [445, 177] on div at bounding box center [467, 149] width 113 height 251
click at [453, 191] on div at bounding box center [467, 149] width 113 height 251
drag, startPoint x: 486, startPoint y: 205, endPoint x: 481, endPoint y: 173, distance: 33.0
click at [481, 173] on div at bounding box center [467, 149] width 113 height 251
click at [488, 255] on div at bounding box center [467, 149] width 113 height 251
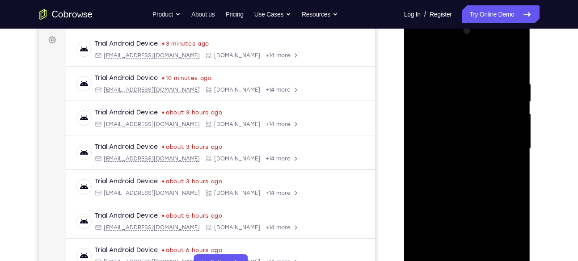
click at [472, 197] on div at bounding box center [467, 149] width 113 height 251
click at [474, 157] on div at bounding box center [467, 149] width 113 height 251
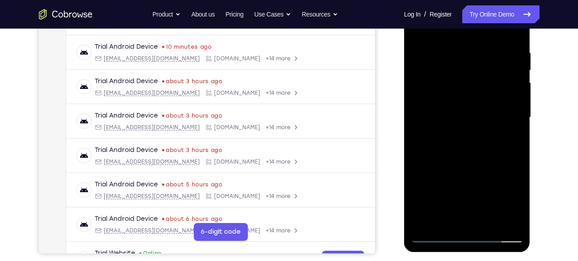
scroll to position [163, 0]
click at [507, 140] on div at bounding box center [467, 117] width 113 height 251
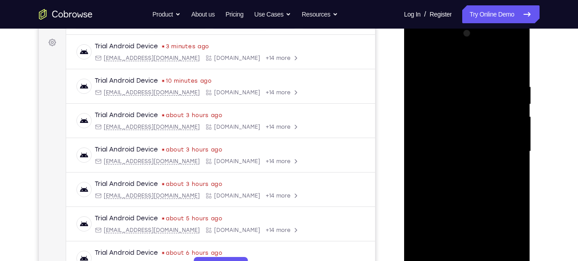
scroll to position [125, 0]
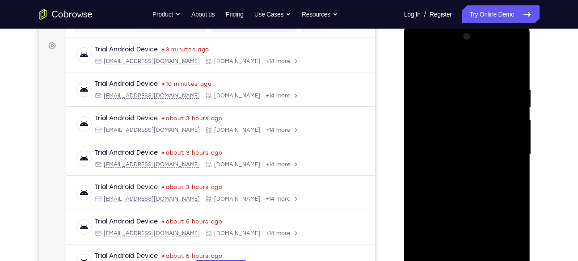
click at [420, 63] on div at bounding box center [467, 155] width 113 height 251
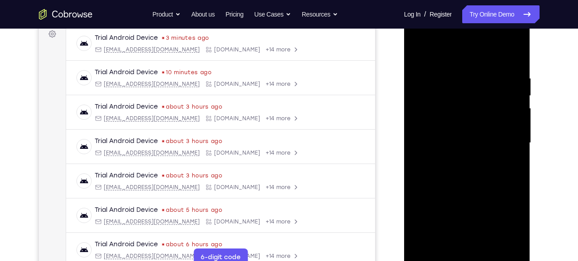
scroll to position [136, 0]
click at [514, 51] on div at bounding box center [467, 143] width 113 height 251
click at [421, 53] on div at bounding box center [467, 143] width 113 height 251
click at [443, 250] on div at bounding box center [467, 143] width 113 height 251
click at [453, 54] on div at bounding box center [467, 143] width 113 height 251
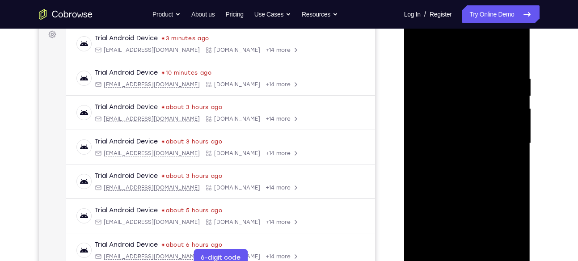
click at [454, 65] on div at bounding box center [467, 143] width 113 height 251
click at [423, 249] on div at bounding box center [467, 143] width 113 height 251
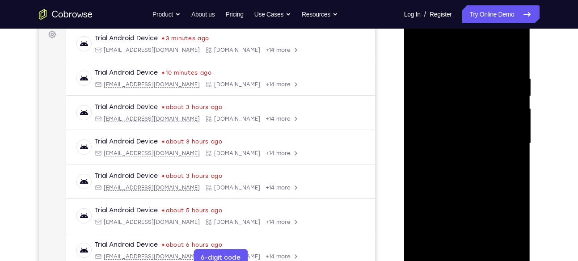
click at [423, 249] on div at bounding box center [467, 143] width 113 height 251
drag, startPoint x: 487, startPoint y: 78, endPoint x: 476, endPoint y: 185, distance: 107.9
click at [476, 185] on div at bounding box center [467, 143] width 113 height 251
click at [489, 248] on div at bounding box center [467, 143] width 113 height 251
click at [420, 52] on div at bounding box center [467, 143] width 113 height 251
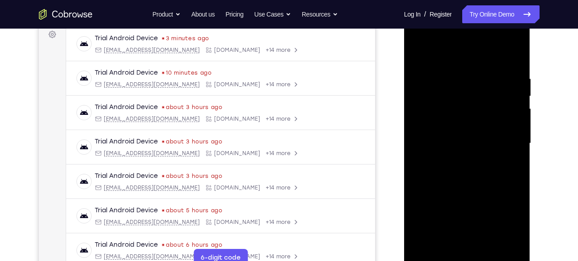
click at [451, 72] on div at bounding box center [467, 143] width 113 height 251
click at [515, 129] on div at bounding box center [467, 143] width 113 height 251
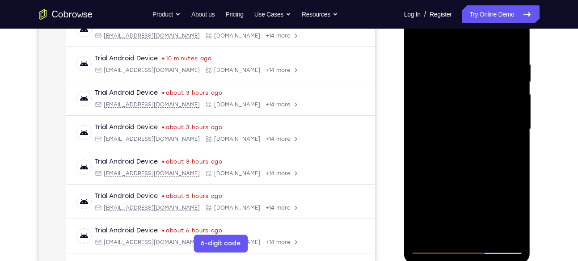
scroll to position [151, 0]
click at [515, 129] on div at bounding box center [467, 129] width 113 height 251
click at [418, 141] on div at bounding box center [467, 129] width 113 height 251
click at [511, 128] on div at bounding box center [467, 129] width 113 height 251
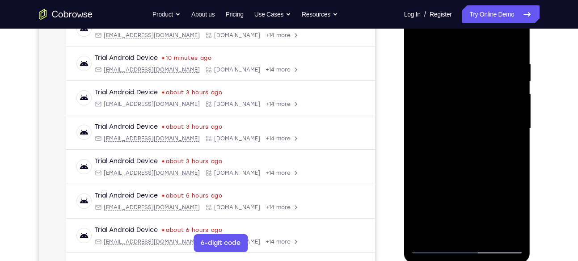
click at [507, 95] on div at bounding box center [467, 129] width 113 height 251
click at [510, 101] on div at bounding box center [467, 129] width 113 height 251
drag, startPoint x: 441, startPoint y: 128, endPoint x: 495, endPoint y: 128, distance: 54.1
click at [495, 128] on div at bounding box center [467, 129] width 113 height 251
drag, startPoint x: 444, startPoint y: 142, endPoint x: 489, endPoint y: 136, distance: 45.1
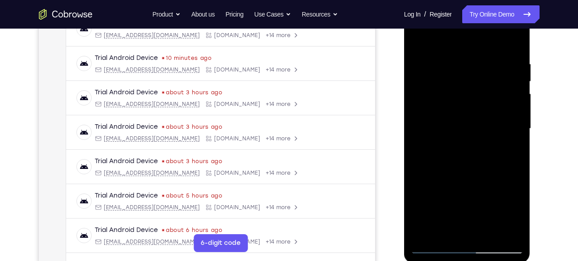
click at [489, 136] on div at bounding box center [467, 129] width 113 height 251
drag, startPoint x: 434, startPoint y: 113, endPoint x: 485, endPoint y: 120, distance: 51.6
click at [485, 120] on div at bounding box center [467, 129] width 113 height 251
drag, startPoint x: 432, startPoint y: 119, endPoint x: 483, endPoint y: 110, distance: 51.9
click at [483, 110] on div at bounding box center [467, 129] width 113 height 251
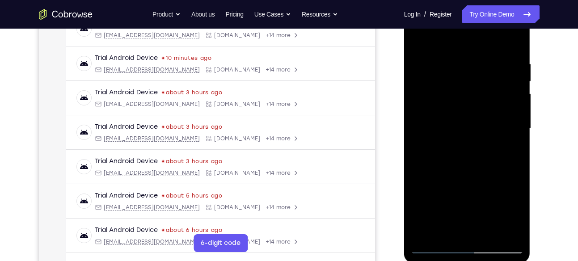
drag, startPoint x: 425, startPoint y: 116, endPoint x: 464, endPoint y: 115, distance: 38.1
click at [464, 115] on div at bounding box center [467, 129] width 113 height 251
drag, startPoint x: 485, startPoint y: 98, endPoint x: 442, endPoint y: 115, distance: 46.0
click at [442, 115] on div at bounding box center [467, 129] width 113 height 251
drag, startPoint x: 430, startPoint y: 130, endPoint x: 487, endPoint y: 129, distance: 56.8
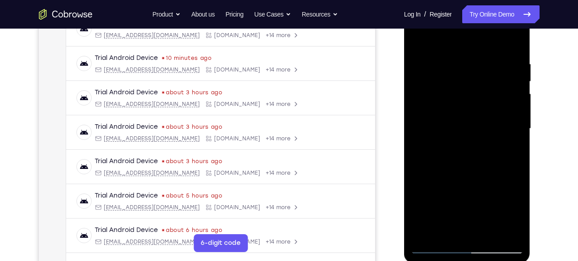
click at [487, 129] on div at bounding box center [467, 129] width 113 height 251
drag, startPoint x: 441, startPoint y: 148, endPoint x: 490, endPoint y: 150, distance: 49.7
click at [490, 150] on div at bounding box center [467, 129] width 113 height 251
click at [514, 230] on div at bounding box center [467, 129] width 113 height 251
click at [524, 132] on div at bounding box center [467, 130] width 127 height 267
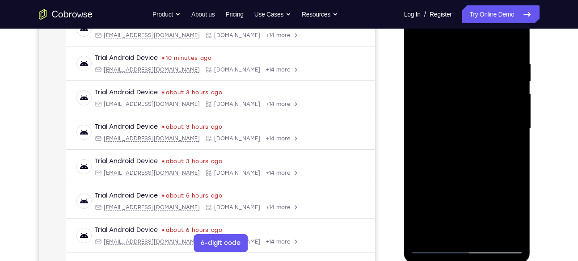
click at [519, 134] on div at bounding box center [467, 129] width 113 height 251
drag, startPoint x: 508, startPoint y: 127, endPoint x: 468, endPoint y: 133, distance: 40.4
click at [468, 133] on div at bounding box center [467, 129] width 113 height 251
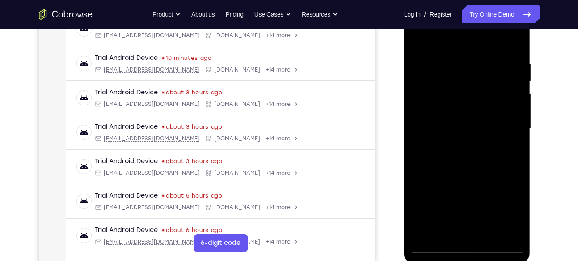
drag, startPoint x: 505, startPoint y: 119, endPoint x: 454, endPoint y: 123, distance: 51.2
click at [454, 123] on div at bounding box center [467, 129] width 113 height 251
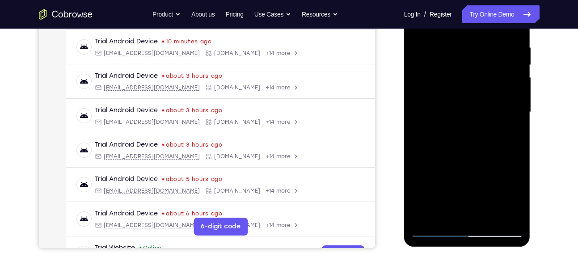
scroll to position [170, 0]
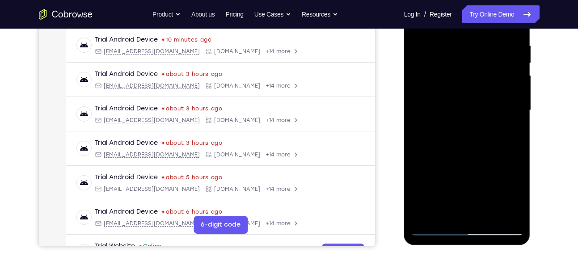
drag, startPoint x: 492, startPoint y: 106, endPoint x: 457, endPoint y: 111, distance: 34.9
click at [457, 111] on div at bounding box center [467, 110] width 113 height 251
drag, startPoint x: 518, startPoint y: 97, endPoint x: 453, endPoint y: 108, distance: 66.3
click at [453, 108] on div at bounding box center [467, 110] width 113 height 251
drag, startPoint x: 498, startPoint y: 82, endPoint x: 441, endPoint y: 83, distance: 57.3
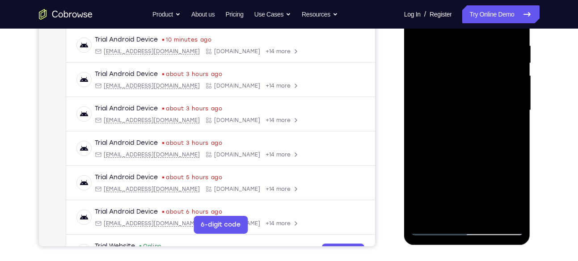
click at [441, 83] on div at bounding box center [467, 110] width 113 height 251
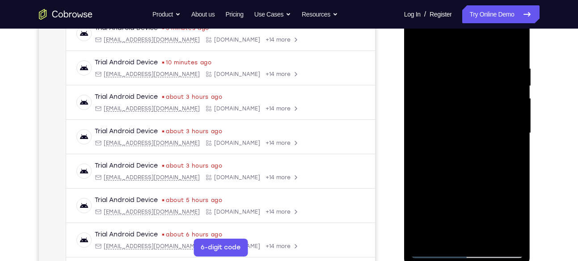
scroll to position [145, 0]
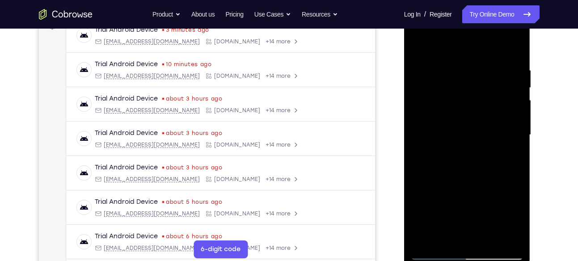
drag, startPoint x: 485, startPoint y: 99, endPoint x: 433, endPoint y: 104, distance: 52.1
click at [433, 104] on div at bounding box center [467, 135] width 113 height 251
drag, startPoint x: 504, startPoint y: 114, endPoint x: 464, endPoint y: 112, distance: 40.3
click at [464, 112] on div at bounding box center [467, 135] width 113 height 251
drag, startPoint x: 505, startPoint y: 122, endPoint x: 445, endPoint y: 129, distance: 59.9
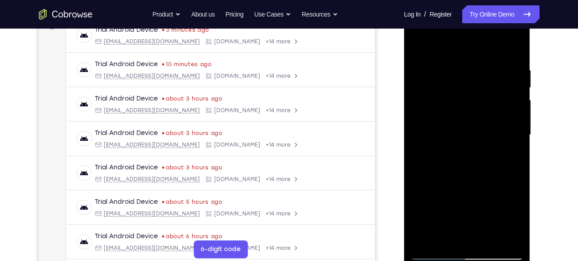
click at [445, 129] on div at bounding box center [467, 135] width 113 height 251
drag, startPoint x: 447, startPoint y: 129, endPoint x: 488, endPoint y: 129, distance: 41.2
click at [488, 129] on div at bounding box center [467, 135] width 113 height 251
click at [502, 135] on div at bounding box center [467, 135] width 113 height 251
click at [428, 153] on div at bounding box center [467, 135] width 113 height 251
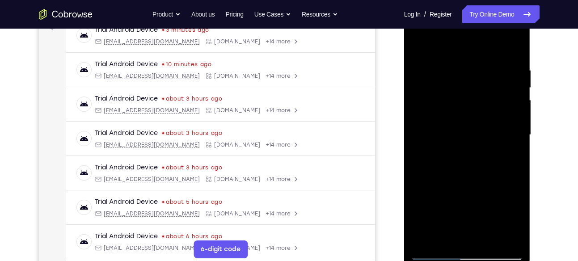
drag, startPoint x: 510, startPoint y: 94, endPoint x: 474, endPoint y: 108, distance: 38.8
click at [474, 108] on div at bounding box center [467, 135] width 113 height 251
drag, startPoint x: 474, startPoint y: 108, endPoint x: 437, endPoint y: 115, distance: 38.3
click at [437, 115] on div at bounding box center [467, 135] width 113 height 251
drag, startPoint x: 493, startPoint y: 99, endPoint x: 461, endPoint y: 103, distance: 32.9
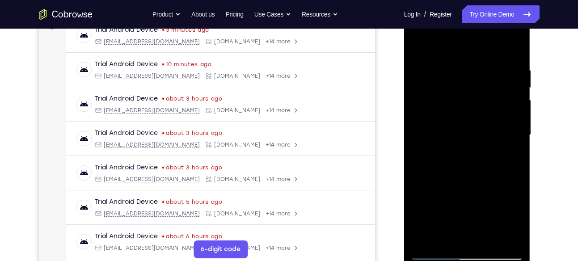
click at [461, 103] on div at bounding box center [467, 135] width 113 height 251
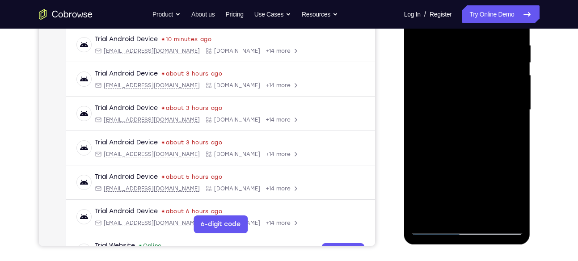
scroll to position [173, 0]
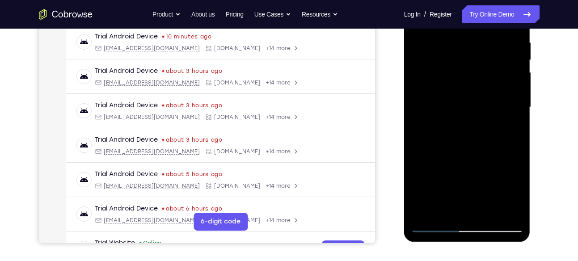
drag, startPoint x: 516, startPoint y: 96, endPoint x: 497, endPoint y: 101, distance: 19.8
click at [497, 101] on div at bounding box center [467, 107] width 113 height 251
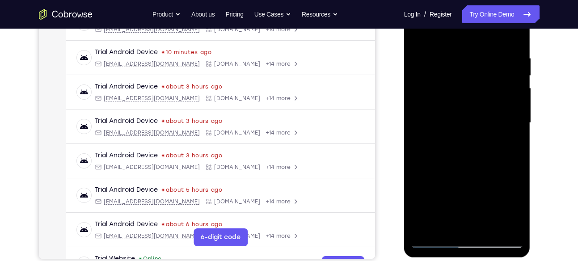
scroll to position [156, 0]
drag, startPoint x: 506, startPoint y: 99, endPoint x: 490, endPoint y: 100, distance: 15.7
click at [490, 100] on div at bounding box center [467, 124] width 113 height 251
drag, startPoint x: 501, startPoint y: 106, endPoint x: 447, endPoint y: 128, distance: 58.7
click at [447, 128] on div at bounding box center [467, 124] width 113 height 251
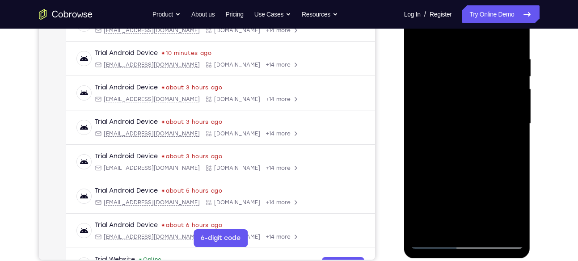
drag, startPoint x: 502, startPoint y: 102, endPoint x: 477, endPoint y: 106, distance: 24.9
click at [477, 106] on div at bounding box center [467, 124] width 113 height 251
drag, startPoint x: 498, startPoint y: 109, endPoint x: 474, endPoint y: 110, distance: 23.3
click at [474, 110] on div at bounding box center [467, 124] width 113 height 251
click at [514, 39] on div at bounding box center [467, 124] width 113 height 251
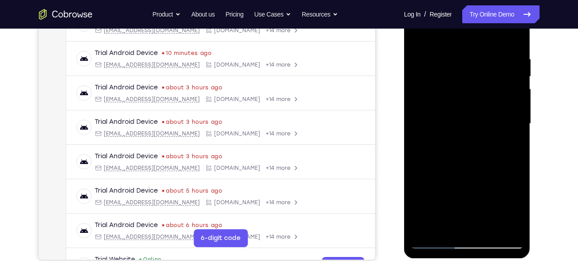
drag, startPoint x: 487, startPoint y: 58, endPoint x: 482, endPoint y: 172, distance: 114.2
click at [482, 172] on div at bounding box center [467, 124] width 113 height 251
click at [489, 230] on div at bounding box center [467, 124] width 113 height 251
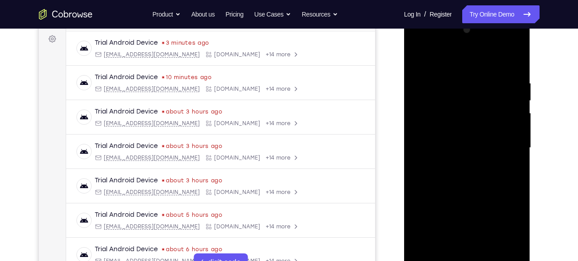
scroll to position [128, 0]
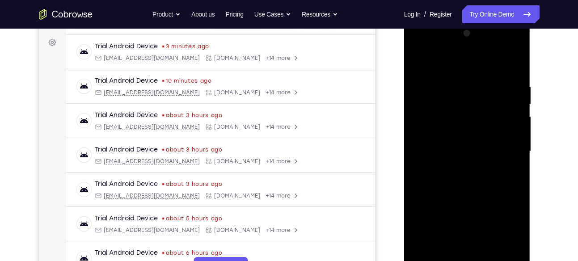
click at [419, 60] on div at bounding box center [467, 151] width 113 height 251
drag, startPoint x: 479, startPoint y: 78, endPoint x: 463, endPoint y: 182, distance: 104.6
click at [463, 182] on div at bounding box center [467, 151] width 113 height 251
